Goal: Information Seeking & Learning: Learn about a topic

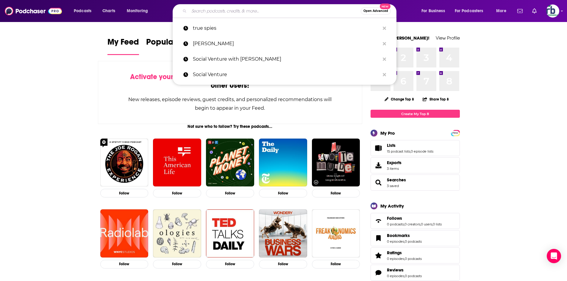
click at [229, 9] on input "Search podcasts, credits, & more..." at bounding box center [275, 11] width 172 height 10
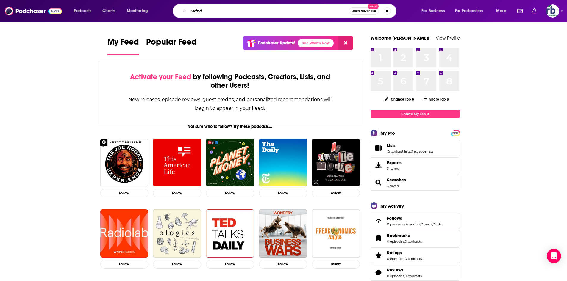
type input "wfod"
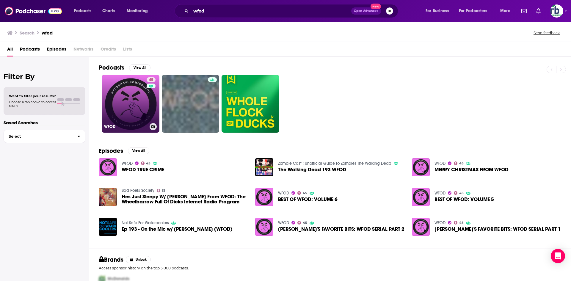
click at [137, 91] on link "45 WFOD" at bounding box center [131, 104] width 58 height 58
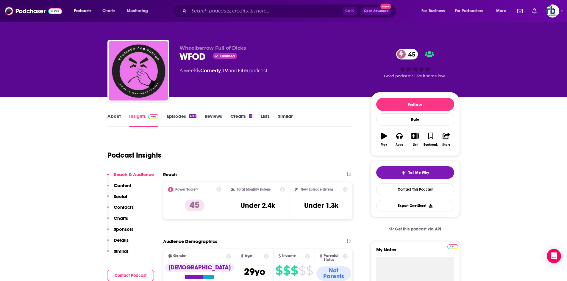
click at [112, 116] on link "About" at bounding box center [113, 120] width 13 height 14
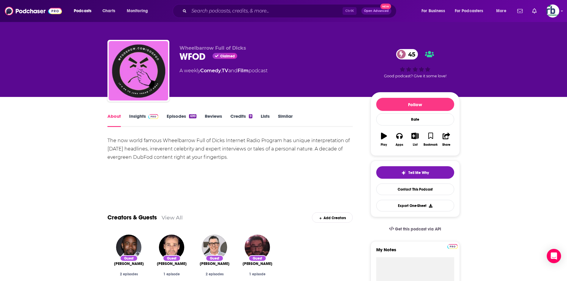
drag, startPoint x: 105, startPoint y: 139, endPoint x: 201, endPoint y: 157, distance: 97.4
copy div "The now world famous Wheelbarrow Full of Dicks Internet Radio Program has uniqu…"
click at [217, 9] on input "Search podcasts, credits, & more..." at bounding box center [266, 11] width 154 height 10
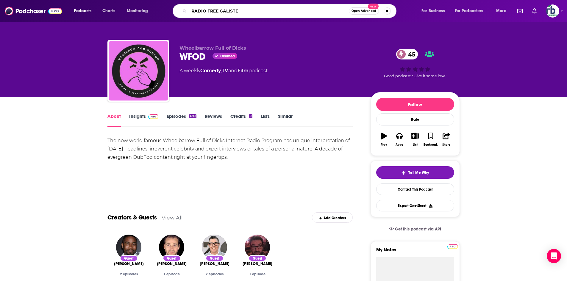
type input "RADIO FREE GALISTEO"
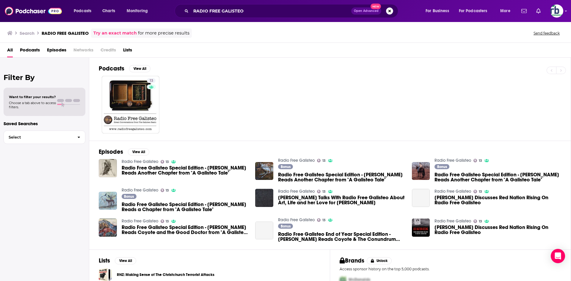
drag, startPoint x: 95, startPoint y: 118, endPoint x: 100, endPoint y: 118, distance: 4.5
click at [96, 118] on div "Podcasts View All 13 Episodes View All Radio Free Galisteo 13 Radio Free Galist…" at bounding box center [330, 170] width 482 height 225
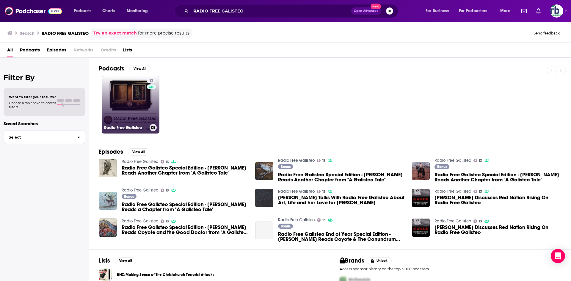
click at [125, 115] on link "13 Radio Free Galisteo" at bounding box center [131, 105] width 58 height 58
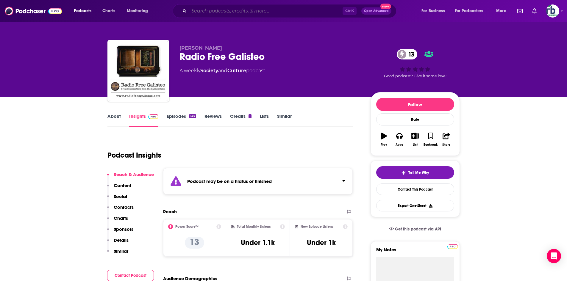
click at [222, 10] on input "Search podcasts, credits, & more..." at bounding box center [266, 11] width 154 height 10
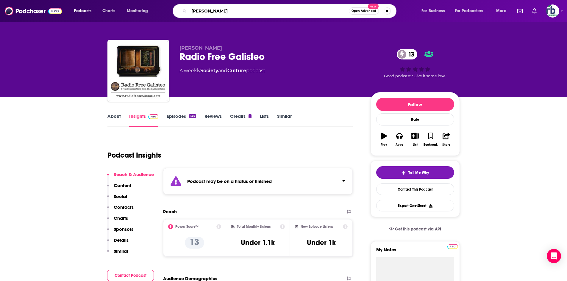
type input "[PERSON_NAME] show"
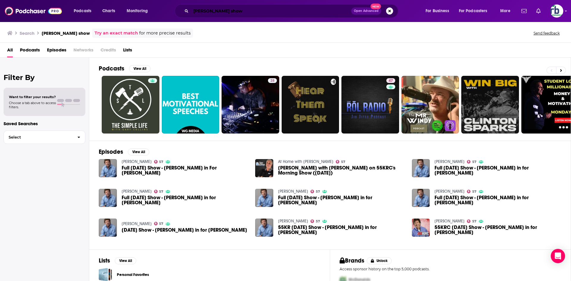
click at [241, 10] on input "[PERSON_NAME] show" at bounding box center [271, 11] width 160 height 10
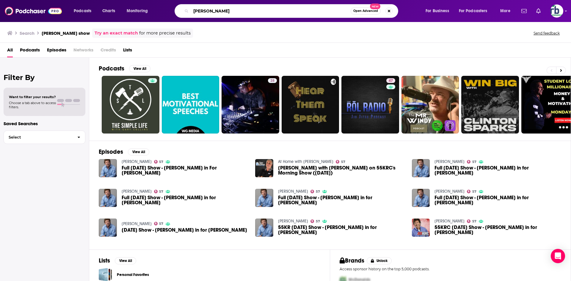
click at [203, 10] on input "[PERSON_NAME]" at bounding box center [271, 11] width 160 height 10
type input "[PERSON_NAME]"
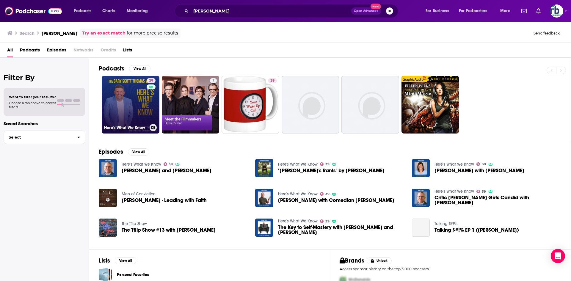
click at [144, 105] on link "39 Here's What We Know" at bounding box center [131, 105] width 58 height 58
